Goal: Task Accomplishment & Management: Manage account settings

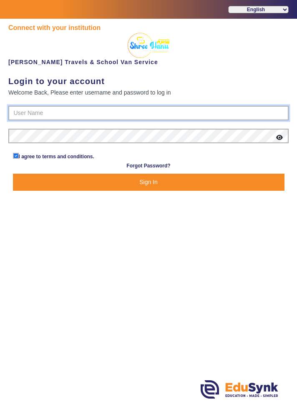
click at [18, 109] on input "text" at bounding box center [148, 113] width 280 height 15
type input "9713429926"
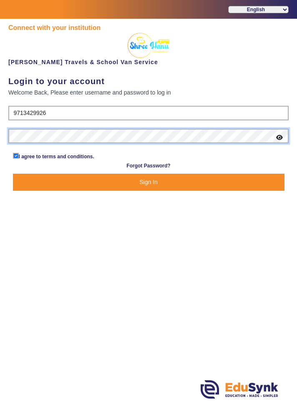
click at [13, 174] on button "Sign In" at bounding box center [148, 182] width 271 height 17
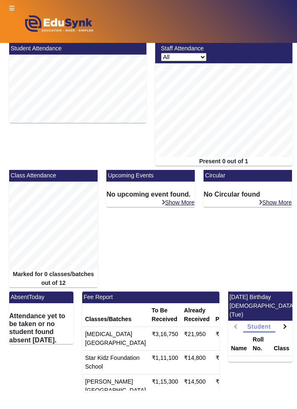
click at [12, 8] on icon at bounding box center [11, 8] width 5 height 6
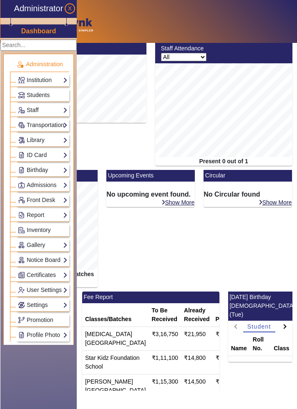
click at [10, 5] on figure "Administrator" at bounding box center [38, 8] width 60 height 10
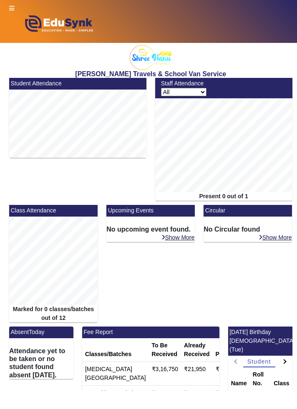
click at [11, 10] on icon at bounding box center [11, 8] width 5 height 6
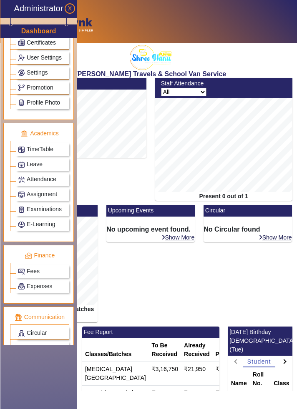
scroll to position [233, 0]
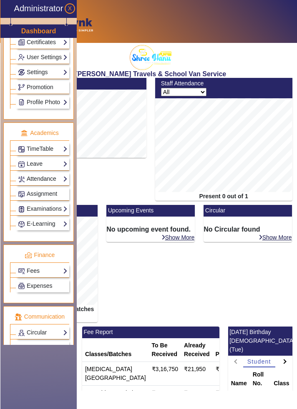
click at [37, 174] on link "Attendance" at bounding box center [43, 179] width 50 height 10
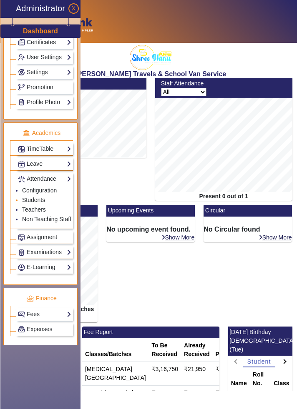
click at [24, 197] on link "Students" at bounding box center [33, 200] width 23 height 7
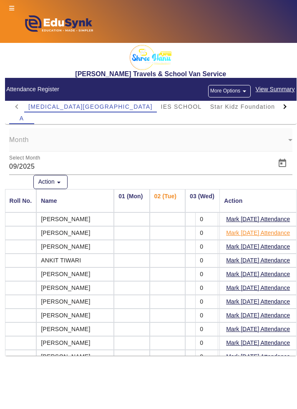
click at [283, 235] on button "Mark [DATE] Attendance" at bounding box center [257, 233] width 65 height 10
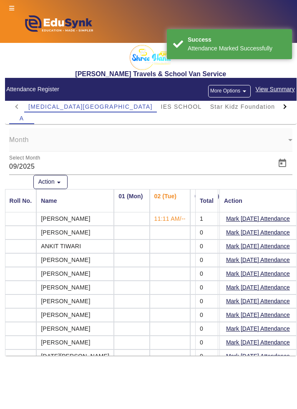
scroll to position [15, 0]
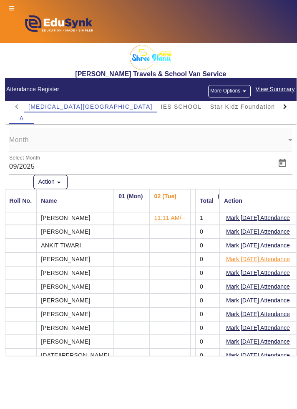
click at [281, 261] on button "Mark [DATE] Attendance" at bounding box center [257, 259] width 65 height 10
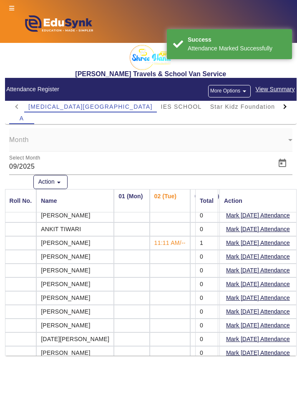
scroll to position [31, 0]
click at [270, 285] on button "Mark [DATE] Attendance" at bounding box center [257, 284] width 65 height 10
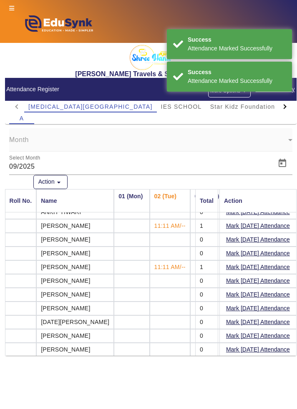
scroll to position [52, 0]
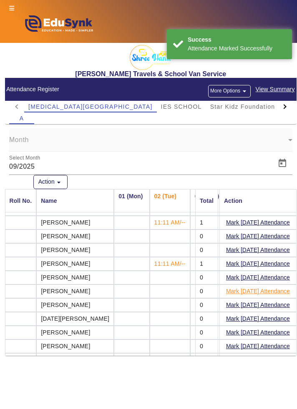
click at [264, 291] on button "Mark [DATE] Attendance" at bounding box center [257, 291] width 65 height 10
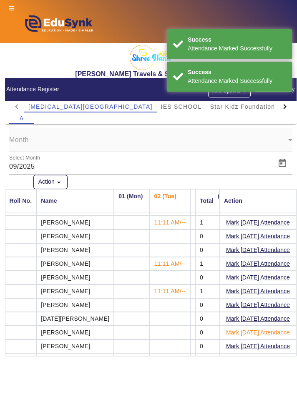
click at [263, 328] on button "Mark [DATE] Attendance" at bounding box center [257, 333] width 65 height 10
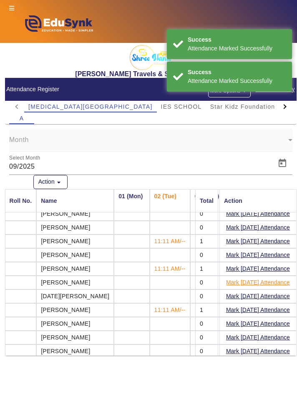
click at [263, 282] on button "Mark [DATE] Attendance" at bounding box center [257, 283] width 65 height 10
click at [261, 294] on button "Mark [DATE] Attendance" at bounding box center [257, 296] width 65 height 10
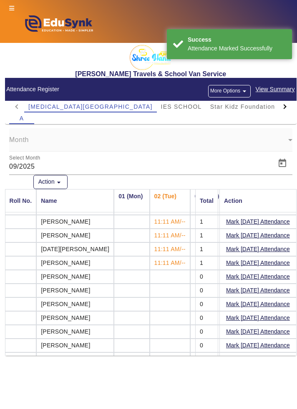
scroll to position [125, 0]
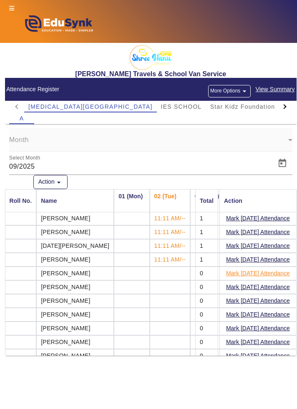
click at [274, 273] on button "Mark [DATE] Attendance" at bounding box center [257, 273] width 65 height 10
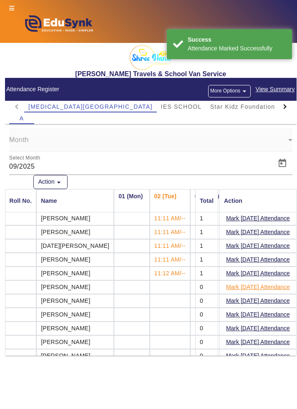
click at [266, 285] on button "Mark [DATE] Attendance" at bounding box center [257, 287] width 65 height 10
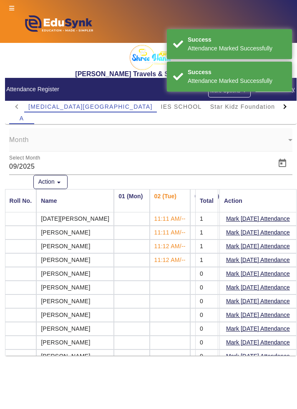
scroll to position [154, 0]
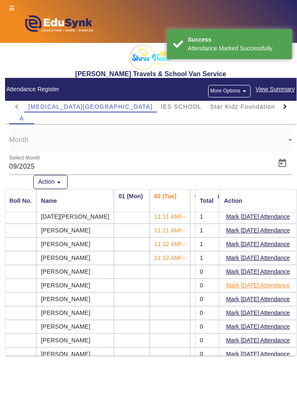
click at [264, 283] on button "Mark [DATE] Attendance" at bounding box center [257, 286] width 65 height 10
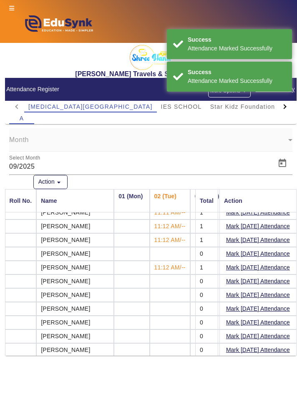
scroll to position [174, 0]
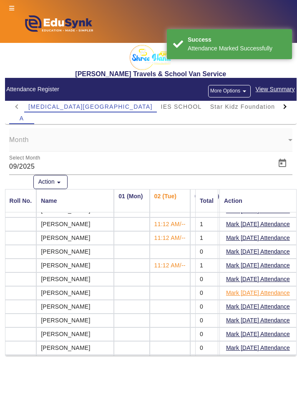
click at [264, 292] on button "Mark [DATE] Attendance" at bounding box center [257, 293] width 65 height 10
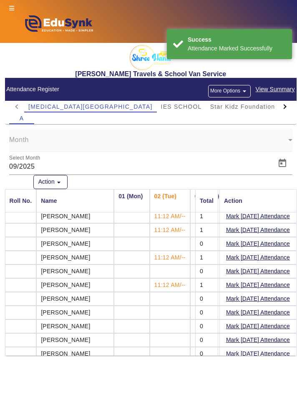
scroll to position [195, 0]
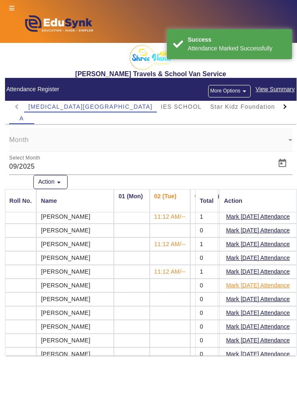
click at [265, 283] on button "Mark [DATE] Attendance" at bounding box center [257, 286] width 65 height 10
click at [262, 297] on button "Mark [DATE] Attendance" at bounding box center [257, 299] width 65 height 10
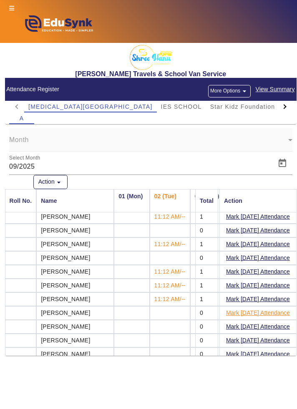
click at [256, 312] on button "Mark [DATE] Attendance" at bounding box center [257, 313] width 65 height 10
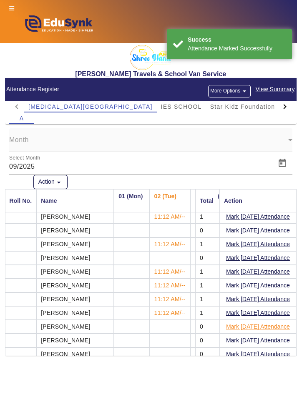
click at [251, 325] on button "Mark [DATE] Attendance" at bounding box center [257, 327] width 65 height 10
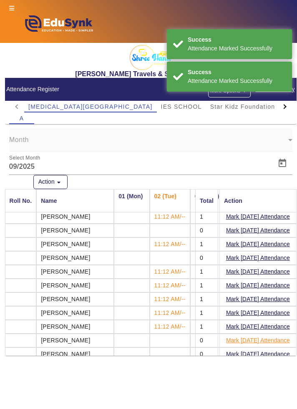
click at [266, 338] on button "Mark [DATE] Attendance" at bounding box center [257, 341] width 65 height 10
click at [266, 351] on button "Mark [DATE] Attendance" at bounding box center [257, 354] width 65 height 10
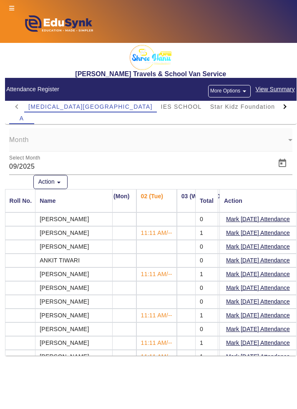
scroll to position [0, 14]
click at [261, 262] on button "Mark [DATE] Attendance" at bounding box center [257, 261] width 65 height 10
click at [288, 140] on mat-form-field "Month" at bounding box center [150, 139] width 283 height 23
click at [286, 139] on mat-form-field "Month" at bounding box center [150, 139] width 283 height 23
click at [285, 163] on span "Open calendar" at bounding box center [282, 163] width 20 height 20
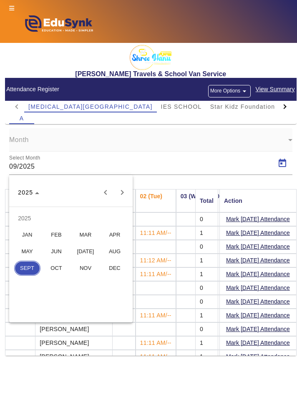
click at [282, 164] on div at bounding box center [148, 204] width 297 height 409
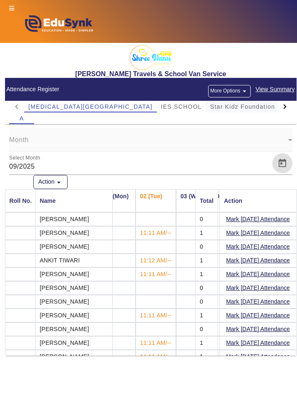
click at [210, 107] on span "Star Kidz Foundation School" at bounding box center [254, 107] width 88 height 6
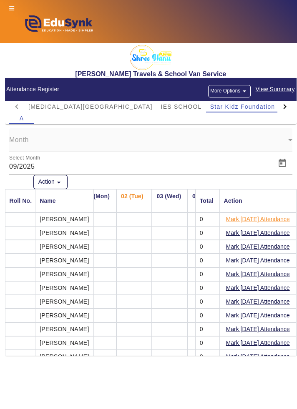
click at [277, 220] on button "Mark [DATE] Attendance" at bounding box center [257, 219] width 65 height 10
click at [273, 263] on button "Mark [DATE] Attendance" at bounding box center [257, 261] width 65 height 10
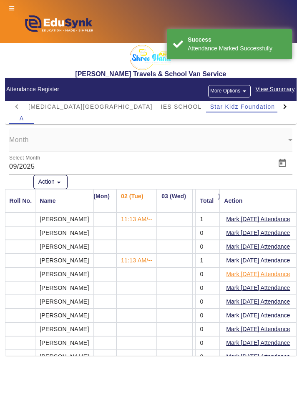
click at [268, 275] on button "Mark [DATE] Attendance" at bounding box center [257, 274] width 65 height 10
click at [266, 288] on button "Mark [DATE] Attendance" at bounding box center [257, 288] width 65 height 10
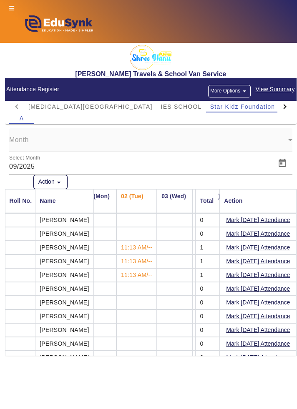
scroll to position [15, 14]
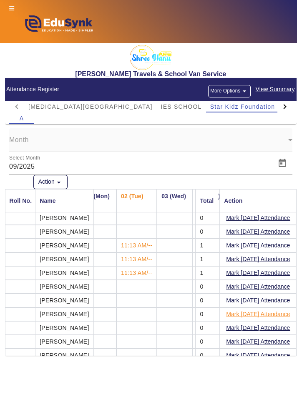
click at [269, 316] on button "Mark [DATE] Attendance" at bounding box center [257, 314] width 65 height 10
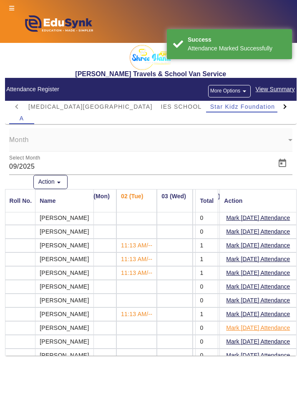
click at [270, 328] on button "Mark [DATE] Attendance" at bounding box center [257, 328] width 65 height 10
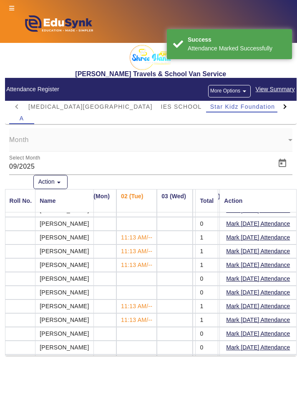
scroll to position [33, 14]
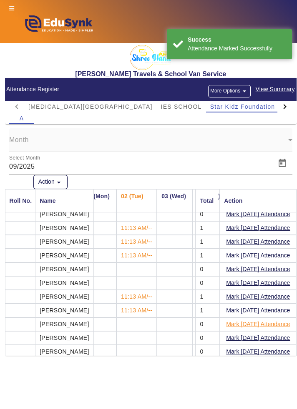
click at [275, 324] on button "Mark [DATE] Attendance" at bounding box center [257, 324] width 65 height 10
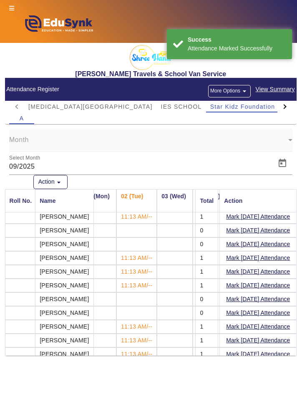
scroll to position [0, 14]
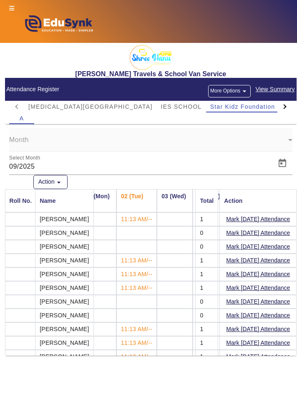
click at [284, 105] on div at bounding box center [283, 106] width 5 height 5
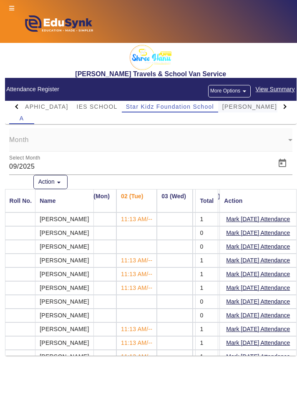
click at [222, 108] on span "[PERSON_NAME][GEOGRAPHIC_DATA]" at bounding box center [284, 107] width 124 height 6
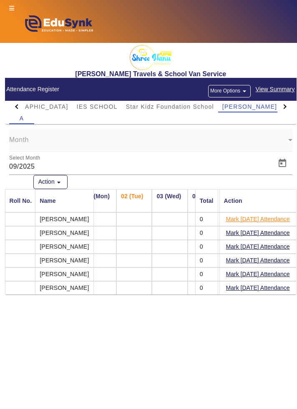
click at [282, 222] on button "Mark [DATE] Attendance" at bounding box center [257, 219] width 65 height 10
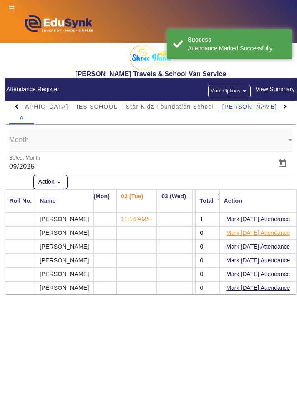
click at [278, 232] on button "Mark [DATE] Attendance" at bounding box center [257, 233] width 65 height 10
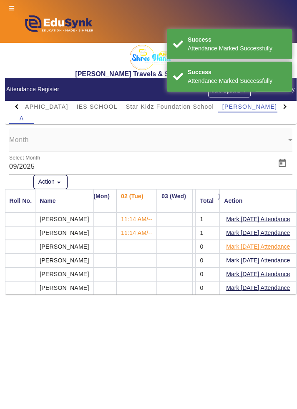
click at [275, 247] on button "Mark [DATE] Attendance" at bounding box center [257, 247] width 65 height 10
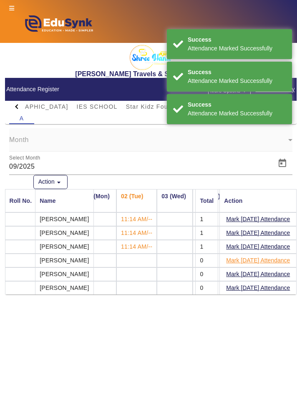
click at [276, 262] on button "Mark [DATE] Attendance" at bounding box center [257, 261] width 65 height 10
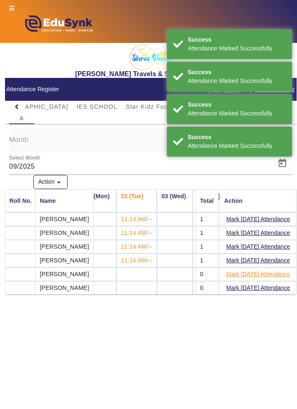
click at [261, 275] on button "Mark [DATE] Attendance" at bounding box center [257, 274] width 65 height 10
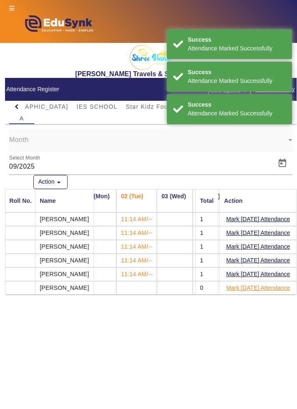
click at [264, 289] on button "Mark [DATE] Attendance" at bounding box center [257, 288] width 65 height 10
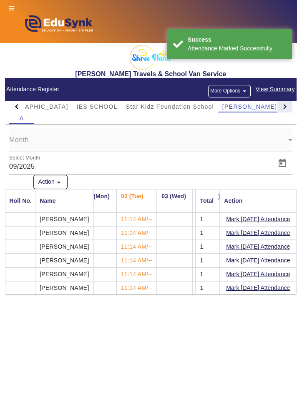
click at [283, 106] on div at bounding box center [283, 106] width 5 height 5
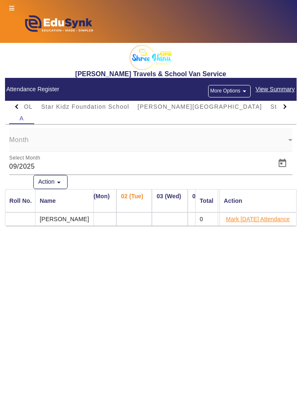
click at [261, 220] on button "Mark [DATE] Attendance" at bounding box center [257, 219] width 65 height 10
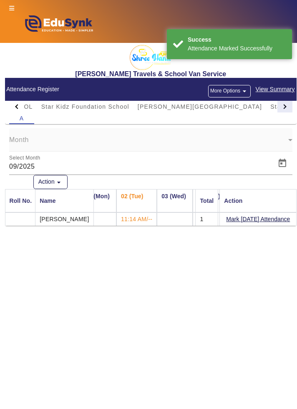
click at [289, 106] on div at bounding box center [284, 107] width 15 height 12
click at [288, 108] on div at bounding box center [284, 107] width 15 height 12
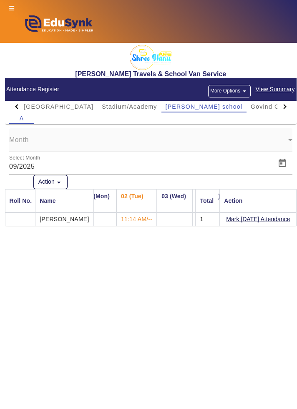
click at [288, 108] on div at bounding box center [284, 107] width 15 height 12
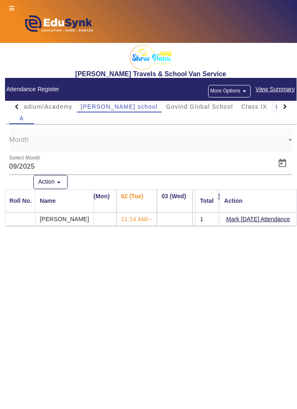
click at [276, 109] on span "Little Gems" at bounding box center [293, 107] width 35 height 6
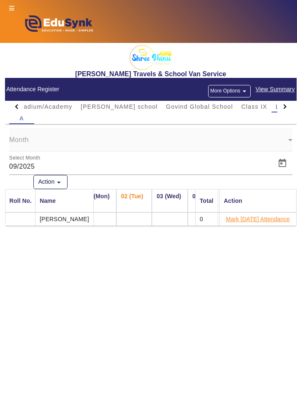
click at [265, 221] on button "Mark [DATE] Attendance" at bounding box center [257, 219] width 65 height 10
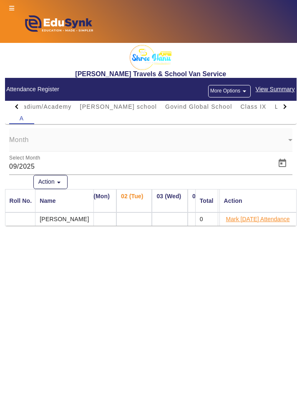
click at [268, 219] on button "Mark [DATE] Attendance" at bounding box center [257, 219] width 65 height 10
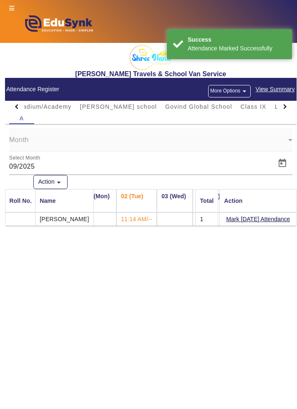
click at [15, 105] on div at bounding box center [16, 107] width 15 height 12
click at [14, 108] on div at bounding box center [16, 107] width 15 height 12
click at [12, 108] on div at bounding box center [16, 107] width 15 height 12
click at [13, 106] on div at bounding box center [16, 107] width 15 height 12
click at [13, 105] on div at bounding box center [16, 107] width 15 height 12
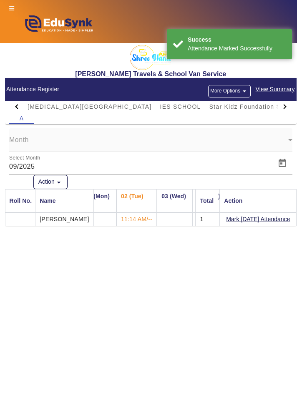
click at [10, 104] on div at bounding box center [16, 107] width 15 height 12
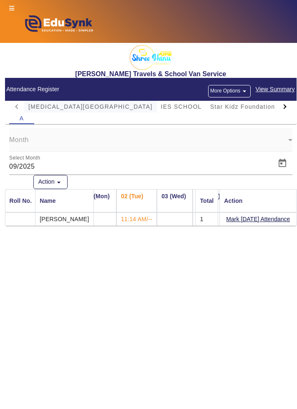
click at [42, 101] on span "[MEDICAL_DATA][GEOGRAPHIC_DATA]" at bounding box center [90, 107] width 124 height 12
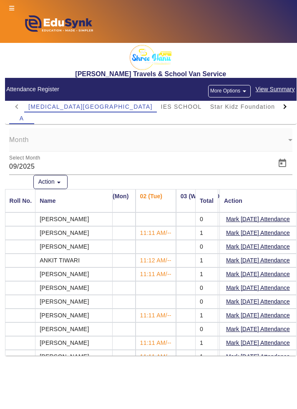
click at [283, 145] on mat-form-field "Month" at bounding box center [150, 139] width 283 height 23
click at [257, 167] on input "09/2025" at bounding box center [139, 167] width 261 height 10
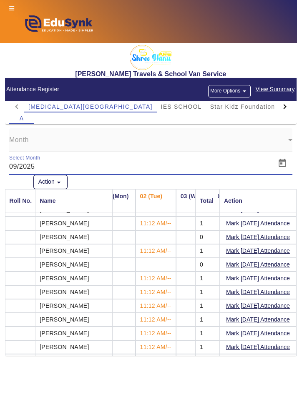
scroll to position [195, 14]
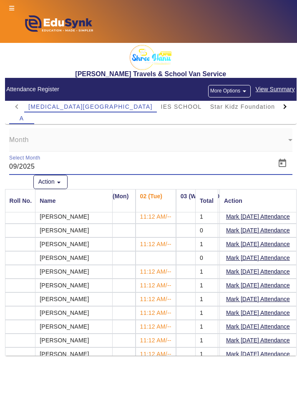
click at [13, 8] on icon at bounding box center [11, 8] width 5 height 6
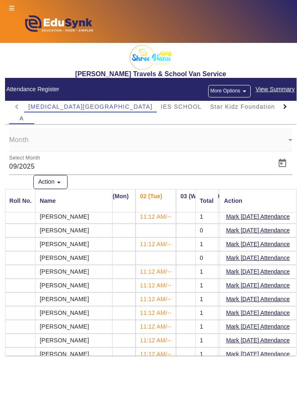
click at [13, 102] on mat-tab-header "[MEDICAL_DATA][GEOGRAPHIC_DATA] IES SCHOOL [GEOGRAPHIC_DATA] [PERSON_NAME][GEOG…" at bounding box center [150, 107] width 283 height 12
click at [11, 103] on mat-tab-header "[MEDICAL_DATA][GEOGRAPHIC_DATA] IES SCHOOL [GEOGRAPHIC_DATA] [PERSON_NAME][GEOG…" at bounding box center [150, 107] width 283 height 12
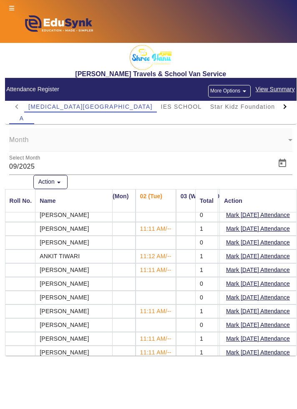
scroll to position [0, 14]
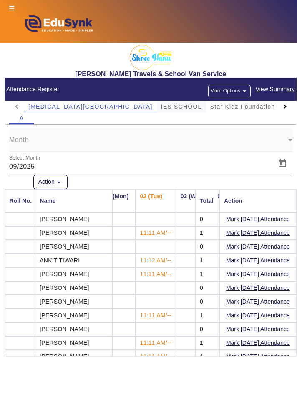
click at [161, 105] on span "IES SCHOOL" at bounding box center [181, 107] width 41 height 6
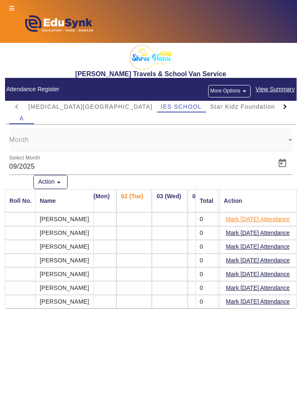
click at [277, 218] on button "Mark [DATE] Attendance" at bounding box center [257, 219] width 65 height 10
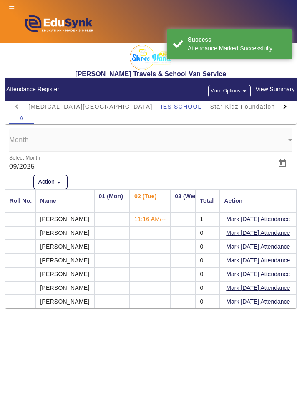
scroll to position [0, 0]
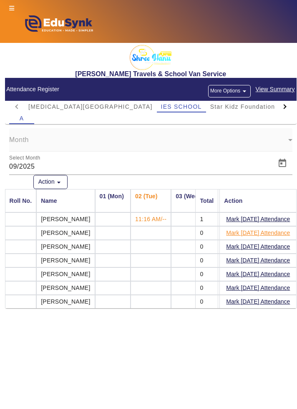
click at [282, 233] on button "Mark [DATE] Attendance" at bounding box center [257, 233] width 65 height 10
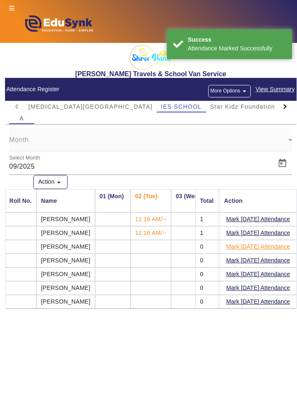
click at [264, 248] on button "Mark [DATE] Attendance" at bounding box center [257, 247] width 65 height 10
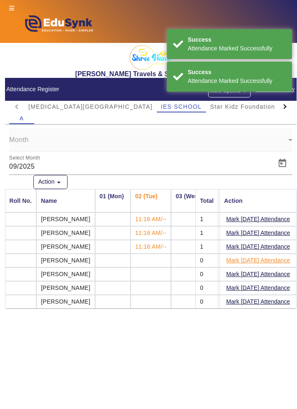
click at [273, 261] on button "Mark [DATE] Attendance" at bounding box center [257, 261] width 65 height 10
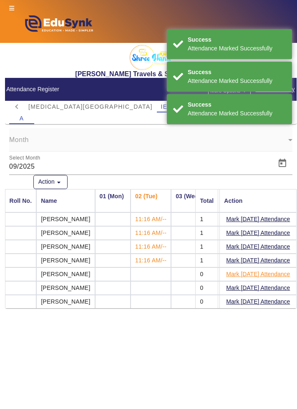
click at [268, 275] on button "Mark [DATE] Attendance" at bounding box center [257, 274] width 65 height 10
click at [268, 297] on button "Mark [DATE] Attendance" at bounding box center [257, 302] width 65 height 10
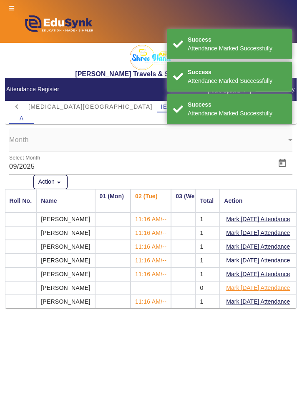
click at [270, 287] on button "Mark [DATE] Attendance" at bounding box center [257, 288] width 65 height 10
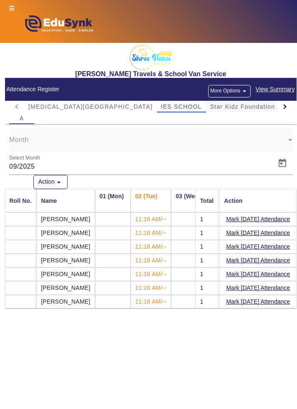
click at [217, 110] on span "Star Kidz Foundation School" at bounding box center [254, 107] width 88 height 12
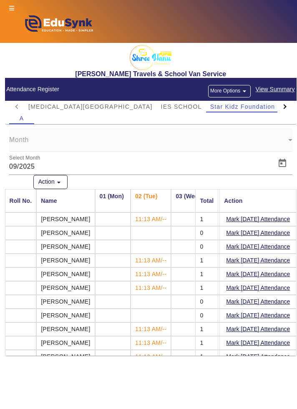
click at [236, 88] on button "More Options arrow_drop_down" at bounding box center [229, 91] width 43 height 13
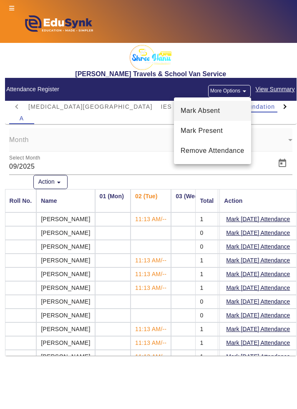
click at [228, 112] on span "Mark Absent" at bounding box center [213, 111] width 64 height 10
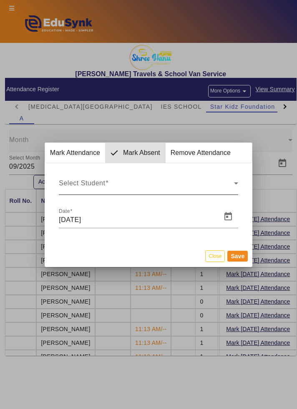
click at [235, 183] on icon at bounding box center [236, 184] width 4 height 2
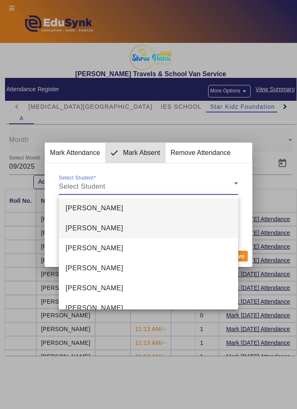
click at [213, 224] on mat-option "[PERSON_NAME]" at bounding box center [148, 228] width 179 height 20
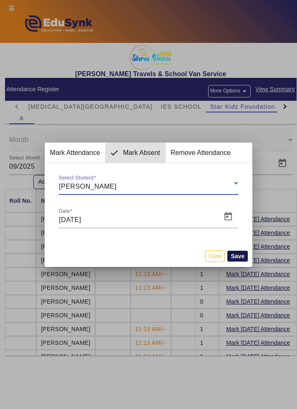
click at [242, 258] on button "Save" at bounding box center [237, 256] width 20 height 11
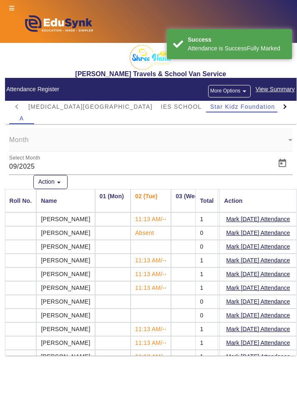
click at [239, 90] on button "More Options arrow_drop_down" at bounding box center [229, 91] width 43 height 13
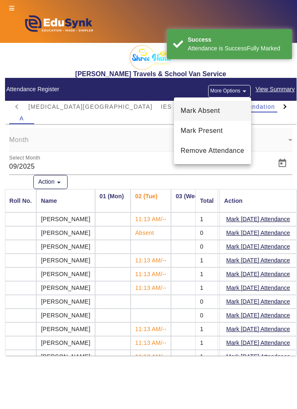
click at [240, 109] on span "Mark Absent" at bounding box center [213, 111] width 64 height 10
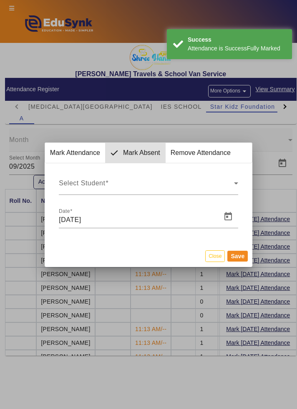
click at [240, 187] on mat-form-field "Select Student Select Student" at bounding box center [149, 183] width 188 height 23
click at [233, 190] on span "Select Student" at bounding box center [146, 187] width 175 height 10
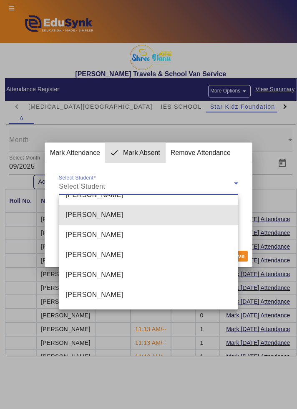
scroll to position [94, 0]
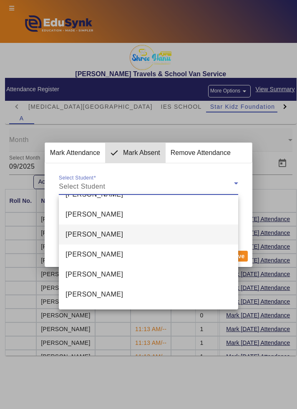
click at [207, 231] on mat-option "[PERSON_NAME]" at bounding box center [148, 235] width 179 height 20
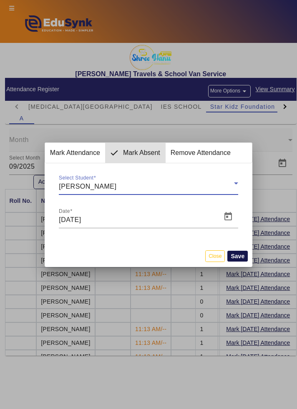
click at [243, 255] on button "Save" at bounding box center [237, 256] width 20 height 11
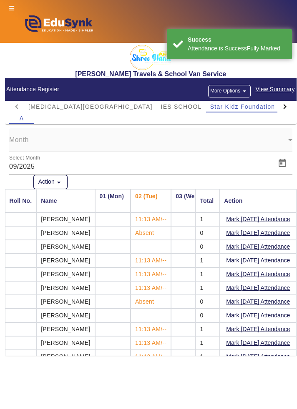
click at [240, 91] on mat-icon "arrow_drop_down" at bounding box center [244, 91] width 8 height 8
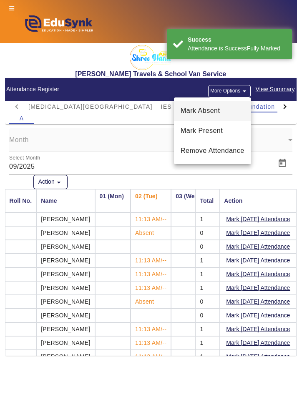
click at [241, 111] on span "Mark Absent" at bounding box center [213, 111] width 64 height 10
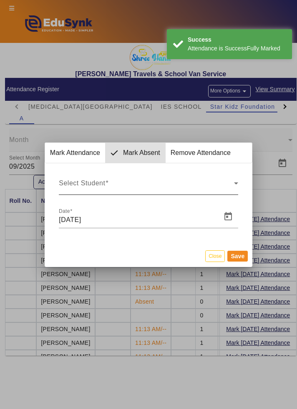
click at [236, 183] on icon at bounding box center [236, 184] width 4 height 2
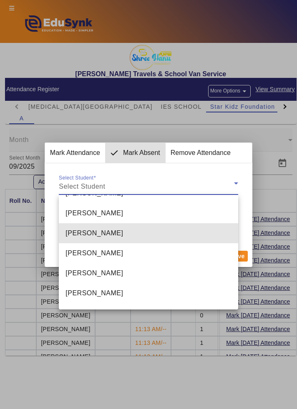
scroll to position [152, 0]
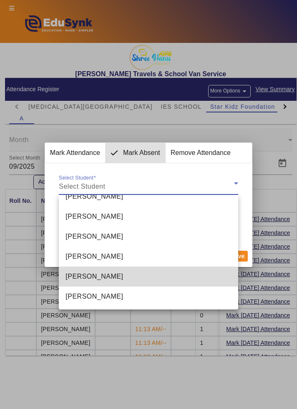
click at [175, 267] on mat-option "[PERSON_NAME]" at bounding box center [148, 277] width 179 height 20
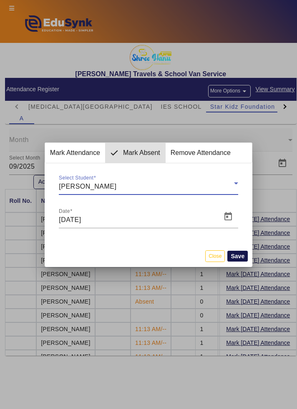
click at [244, 254] on button "Save" at bounding box center [237, 256] width 20 height 11
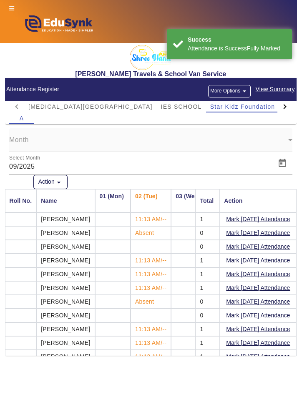
click at [240, 91] on button "More Options arrow_drop_down" at bounding box center [229, 91] width 43 height 13
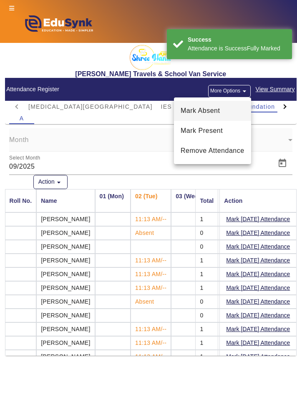
click at [243, 114] on span "Mark Absent" at bounding box center [213, 111] width 64 height 10
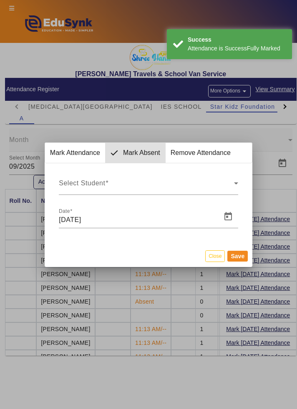
click at [243, 187] on div "Select Student Select Student Date [DATE]" at bounding box center [149, 199] width 208 height 73
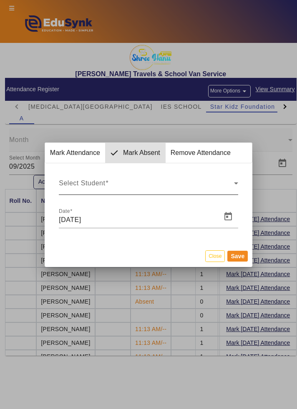
click at [230, 188] on span "Select Student" at bounding box center [146, 187] width 175 height 10
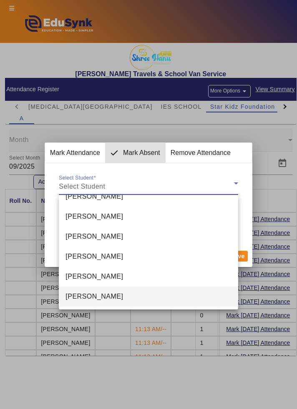
click at [172, 296] on mat-option "[PERSON_NAME]" at bounding box center [148, 297] width 179 height 20
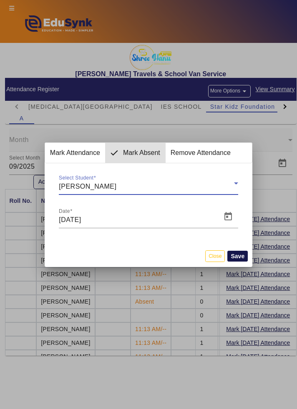
click at [243, 255] on button "Save" at bounding box center [237, 256] width 20 height 11
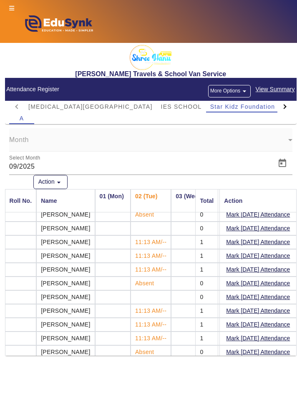
scroll to position [33, 0]
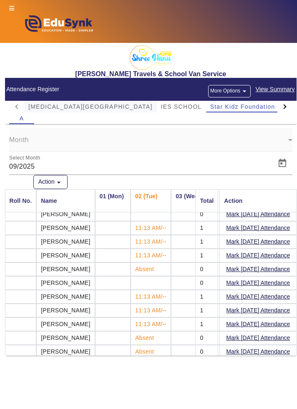
click at [82, 104] on span "[MEDICAL_DATA][GEOGRAPHIC_DATA]" at bounding box center [90, 107] width 124 height 6
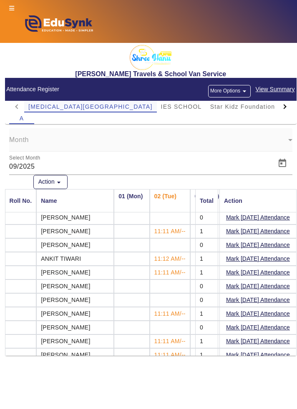
scroll to position [0, 0]
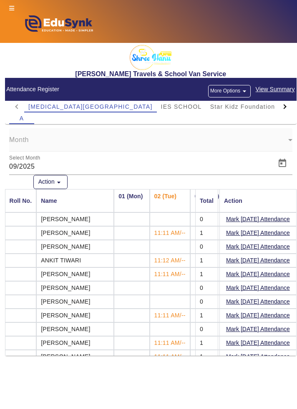
click at [246, 92] on mat-icon "arrow_drop_down" at bounding box center [244, 91] width 8 height 8
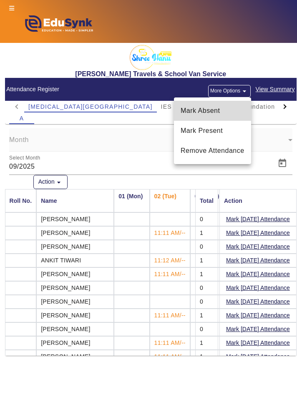
click at [238, 113] on span "Mark Absent" at bounding box center [213, 111] width 64 height 10
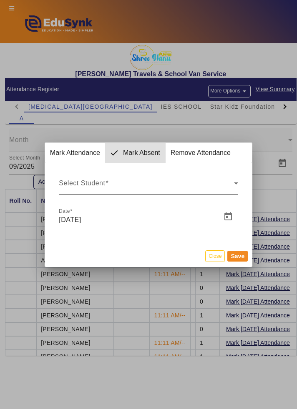
click at [225, 183] on span "Select Student" at bounding box center [146, 187] width 175 height 10
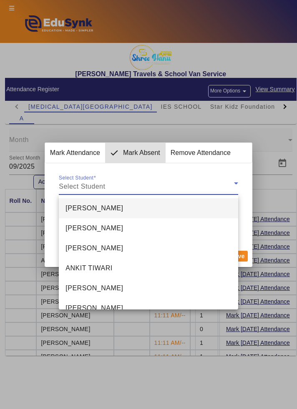
click at [223, 181] on div at bounding box center [148, 204] width 297 height 409
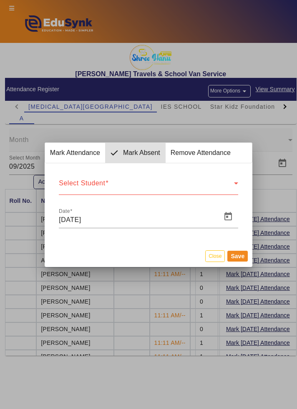
click at [220, 187] on span "Select Student" at bounding box center [146, 187] width 175 height 10
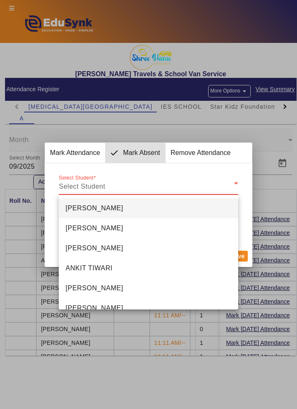
click at [203, 208] on mat-option "[PERSON_NAME]" at bounding box center [148, 208] width 179 height 20
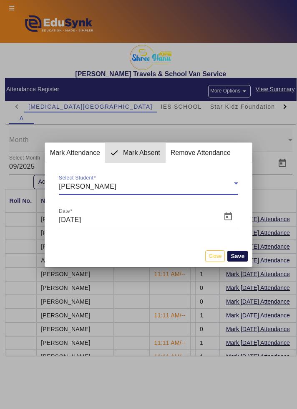
click at [241, 255] on button "Save" at bounding box center [237, 256] width 20 height 11
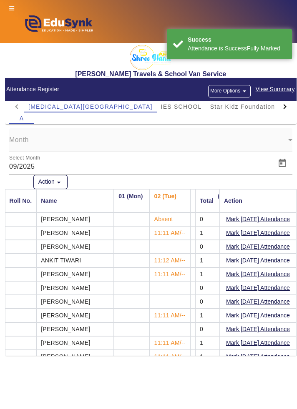
click at [246, 89] on mat-icon "arrow_drop_down" at bounding box center [244, 91] width 8 height 8
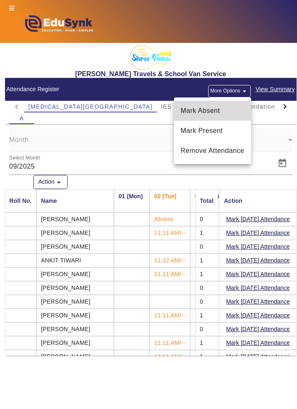
click at [235, 110] on span "Mark Absent" at bounding box center [213, 111] width 64 height 10
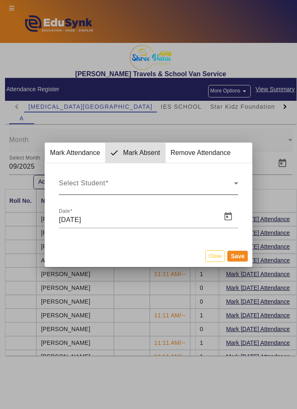
click at [236, 190] on div "Select Student" at bounding box center [148, 187] width 179 height 10
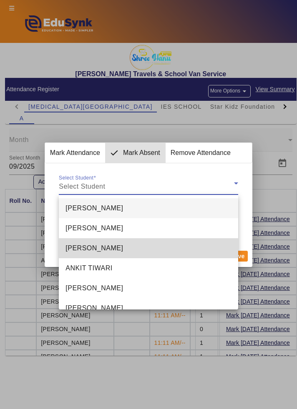
click at [198, 247] on mat-option "[PERSON_NAME]" at bounding box center [148, 248] width 179 height 20
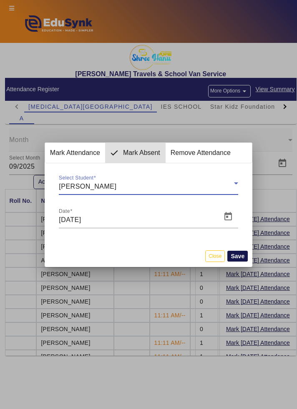
click at [244, 254] on button "Save" at bounding box center [237, 256] width 20 height 11
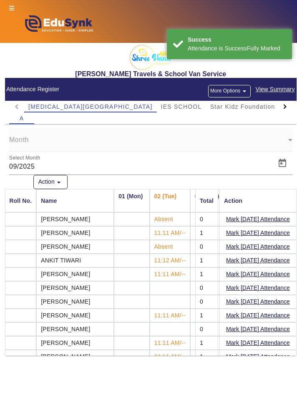
click at [238, 91] on button "More Options arrow_drop_down" at bounding box center [229, 91] width 43 height 13
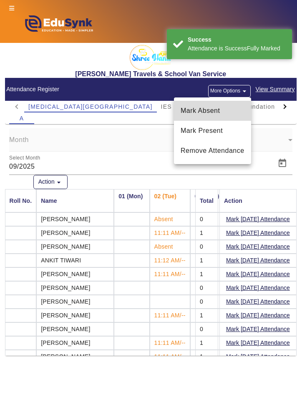
click at [233, 113] on span "Mark Absent" at bounding box center [213, 111] width 64 height 10
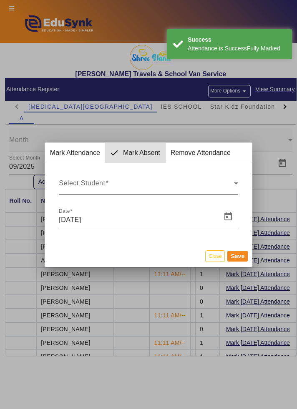
click at [224, 188] on span "Select Student" at bounding box center [146, 187] width 175 height 10
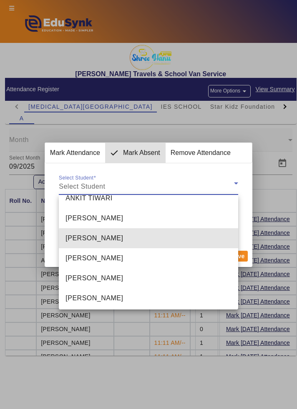
scroll to position [73, 0]
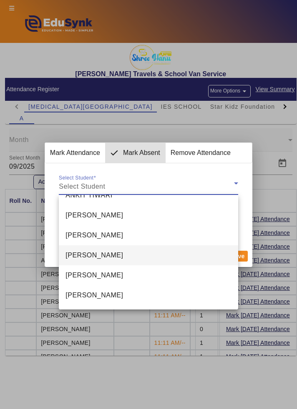
click at [214, 251] on mat-option "[PERSON_NAME]" at bounding box center [148, 256] width 179 height 20
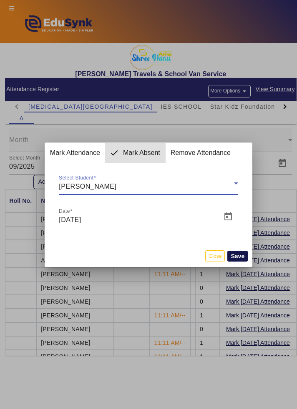
click at [242, 256] on button "Save" at bounding box center [237, 256] width 20 height 11
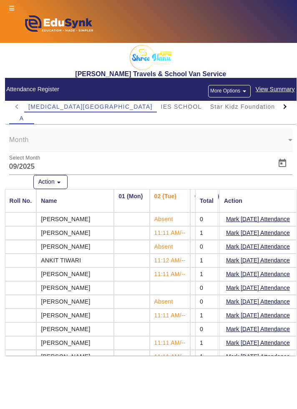
click at [238, 93] on button "More Options arrow_drop_down" at bounding box center [229, 91] width 43 height 13
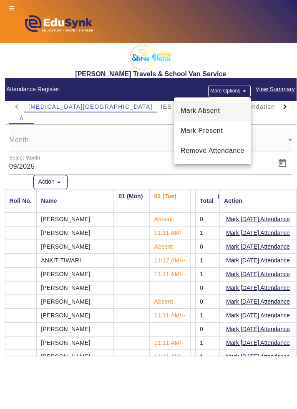
click at [237, 113] on span "Mark Absent" at bounding box center [213, 111] width 64 height 10
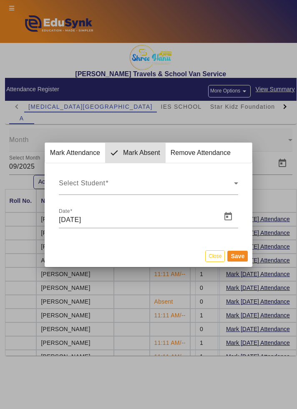
click at [238, 186] on mat-form-field "Select Student Select Student" at bounding box center [149, 183] width 188 height 23
click at [226, 183] on span "Select Student" at bounding box center [146, 187] width 175 height 10
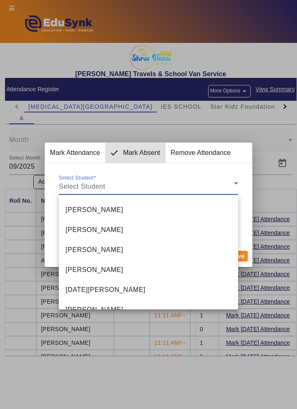
scroll to position [141, 0]
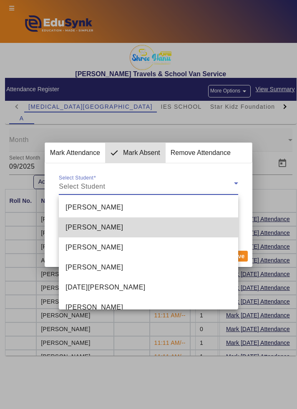
click at [198, 227] on mat-option "[PERSON_NAME]" at bounding box center [148, 228] width 179 height 20
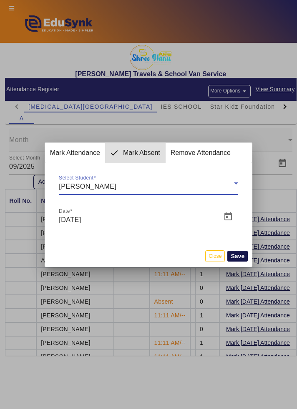
click at [243, 254] on button "Save" at bounding box center [237, 256] width 20 height 11
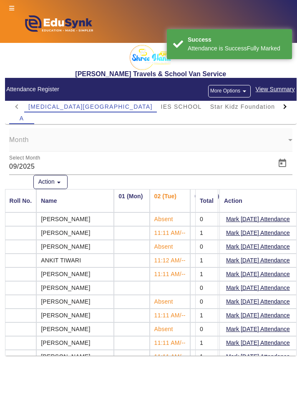
click at [240, 91] on button "More Options arrow_drop_down" at bounding box center [229, 91] width 43 height 13
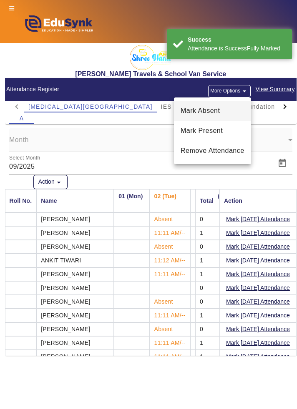
click at [237, 115] on span "Mark Absent" at bounding box center [213, 111] width 64 height 10
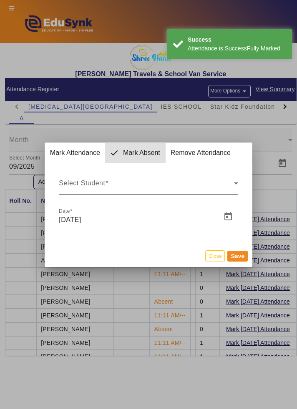
click at [214, 191] on span "Select Student" at bounding box center [146, 187] width 175 height 10
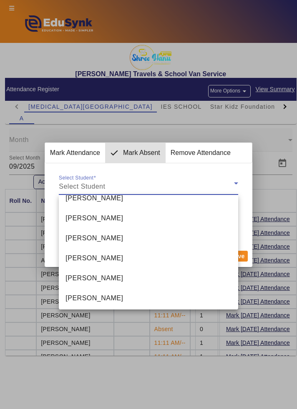
scroll to position [311, 0]
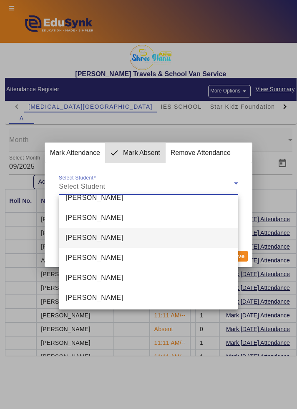
click at [191, 235] on mat-option "[PERSON_NAME]" at bounding box center [148, 238] width 179 height 20
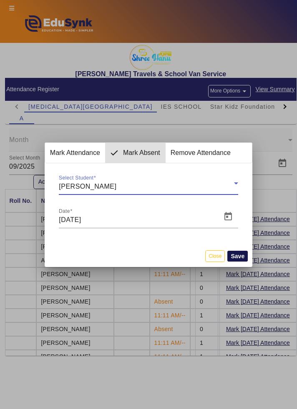
click at [240, 256] on button "Save" at bounding box center [237, 256] width 20 height 11
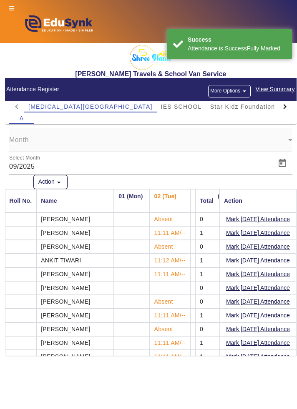
click at [239, 91] on button "More Options arrow_drop_down" at bounding box center [229, 91] width 43 height 13
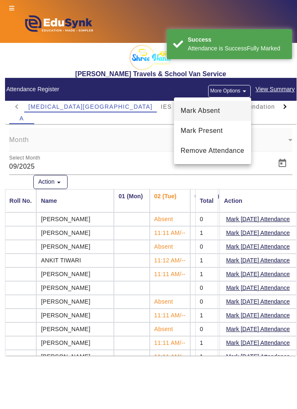
click at [238, 110] on span "Mark Absent" at bounding box center [213, 111] width 64 height 10
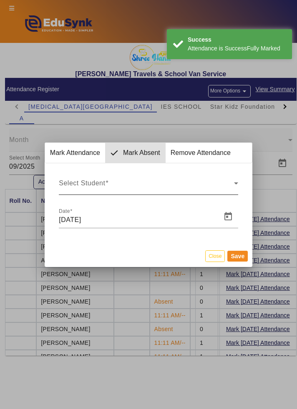
click at [230, 189] on span "Select Student" at bounding box center [146, 187] width 175 height 10
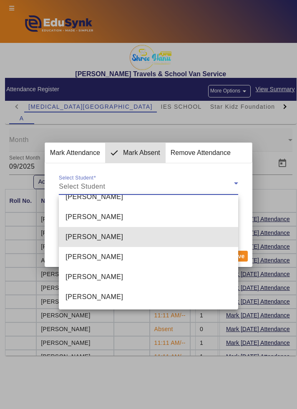
scroll to position [392, 0]
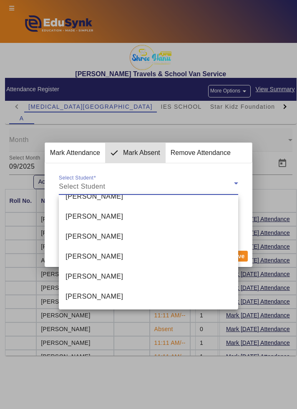
click at [283, 193] on div at bounding box center [148, 204] width 297 height 409
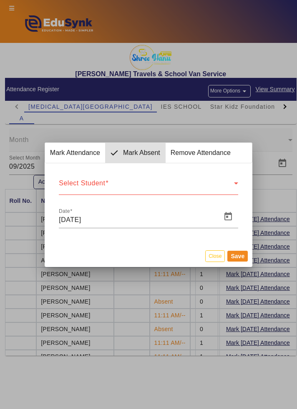
click at [281, 198] on div at bounding box center [148, 204] width 297 height 409
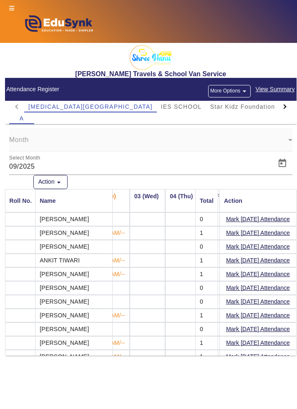
scroll to position [0, 60]
click at [286, 103] on div at bounding box center [284, 107] width 15 height 12
click at [288, 108] on div at bounding box center [284, 107] width 15 height 12
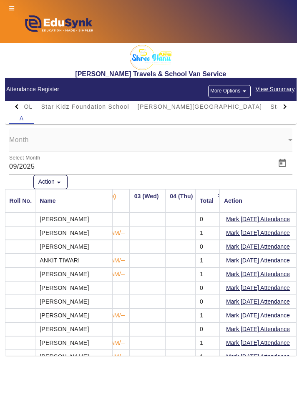
click at [289, 108] on div at bounding box center [284, 107] width 15 height 12
click at [283, 90] on span "View Summary" at bounding box center [275, 90] width 40 height 10
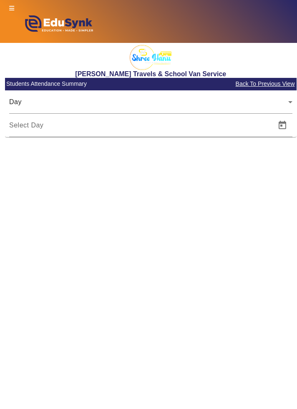
type input "[DATE]"
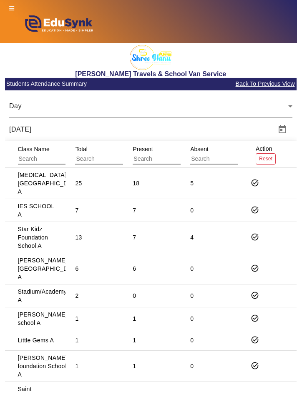
scroll to position [8, 0]
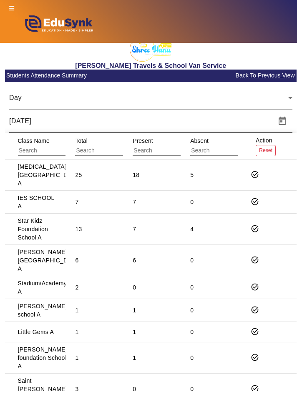
click at [252, 125] on input "[DATE]" at bounding box center [139, 121] width 261 height 10
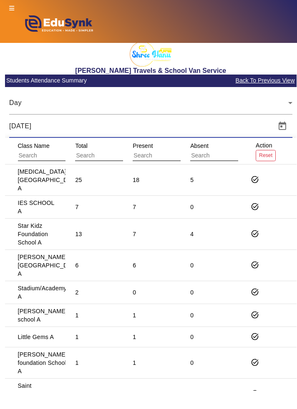
scroll to position [0, 0]
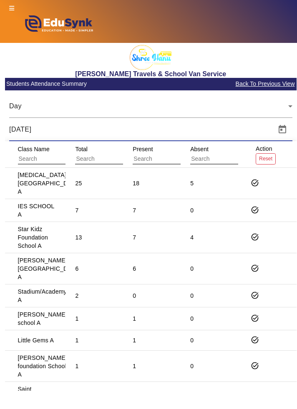
click at [76, 155] on input "text" at bounding box center [112, 159] width 75 height 11
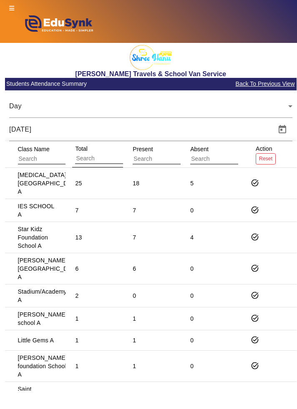
click at [105, 215] on mat-cell "7" at bounding box center [94, 210] width 58 height 23
click at [292, 132] on div at bounding box center [292, 132] width 0 height 0
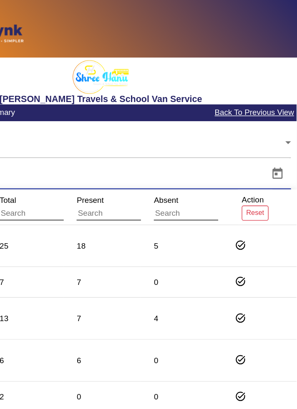
click at [175, 248] on mat-cell "7" at bounding box center [152, 237] width 58 height 31
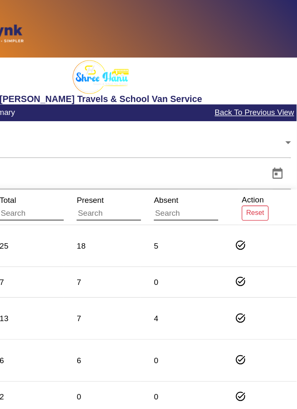
click at [175, 249] on mat-cell "7" at bounding box center [152, 237] width 58 height 31
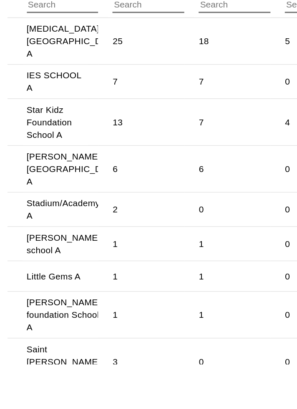
click at [60, 299] on mat-cell "[PERSON_NAME] school A" at bounding box center [35, 310] width 61 height 23
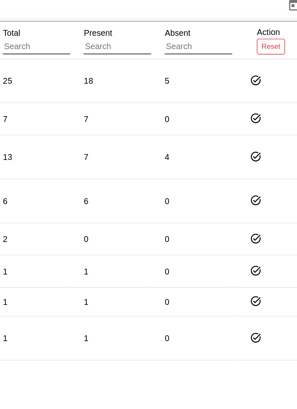
click at [110, 308] on mat-cell "1" at bounding box center [94, 319] width 58 height 23
click at [105, 285] on mat-cell "2" at bounding box center [94, 296] width 58 height 23
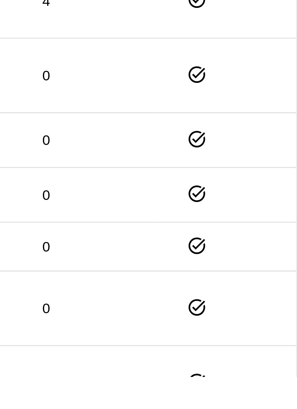
scroll to position [3, 0]
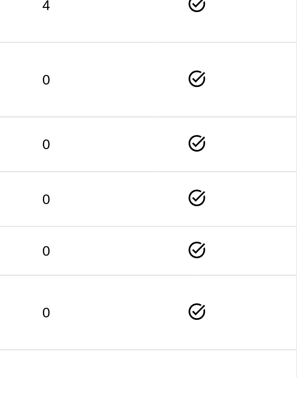
click at [175, 390] on mat-cell "0" at bounding box center [152, 395] width 58 height 31
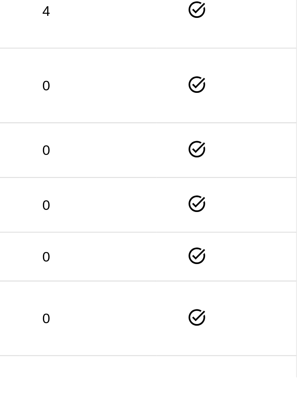
scroll to position [0, 0]
click at [291, 334] on mat-cell "task_alt" at bounding box center [267, 341] width 58 height 20
